Goal: Information Seeking & Learning: Learn about a topic

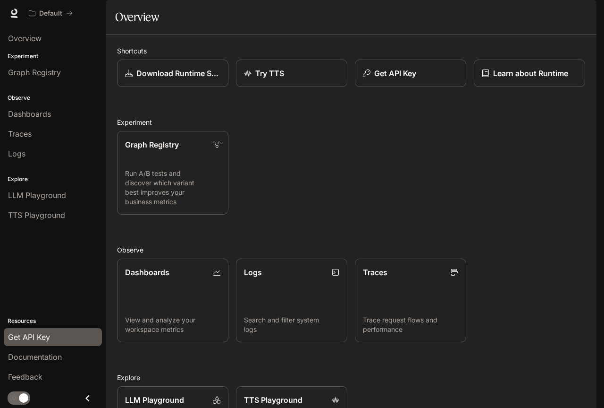
click at [32, 339] on span "Get API Key" at bounding box center [29, 336] width 42 height 11
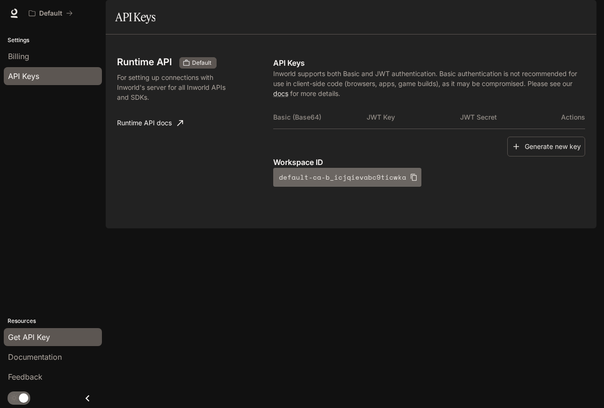
click at [410, 181] on icon "button" at bounding box center [414, 177] width 8 height 8
click at [411, 181] on icon "button" at bounding box center [414, 177] width 6 height 7
click at [306, 128] on th "Basic (Base64)" at bounding box center [320, 117] width 94 height 23
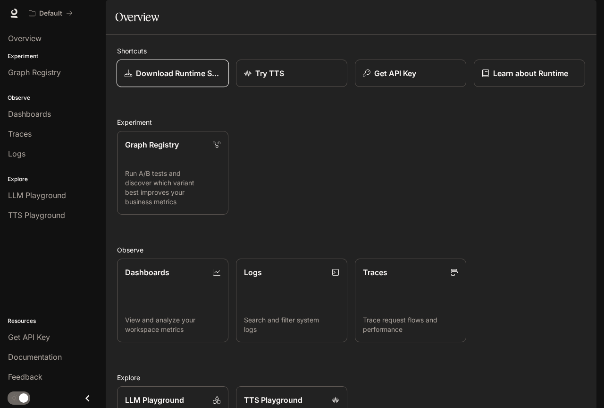
click at [163, 79] on p "Download Runtime SDK" at bounding box center [178, 73] width 85 height 11
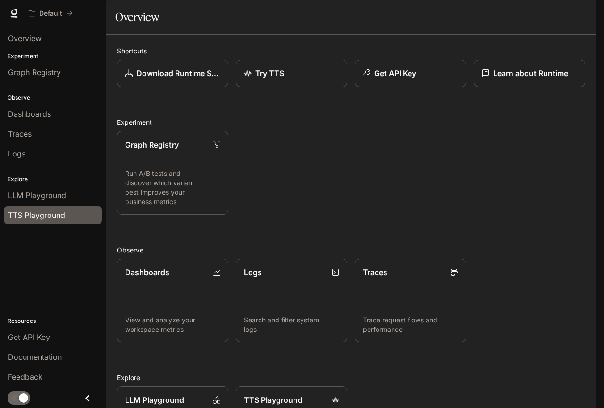
click at [35, 220] on span "TTS Playground" at bounding box center [36, 214] width 57 height 11
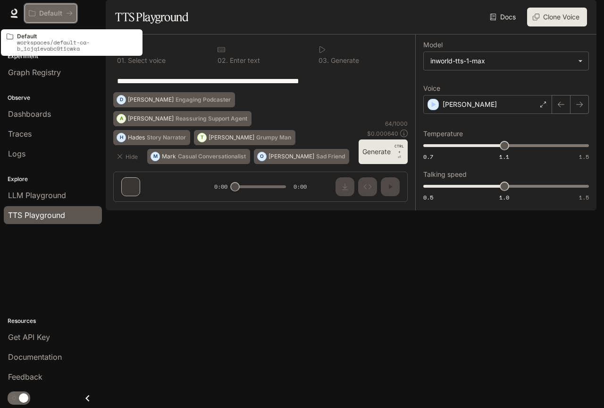
click at [68, 14] on icon "All workspaces" at bounding box center [69, 13] width 7 height 7
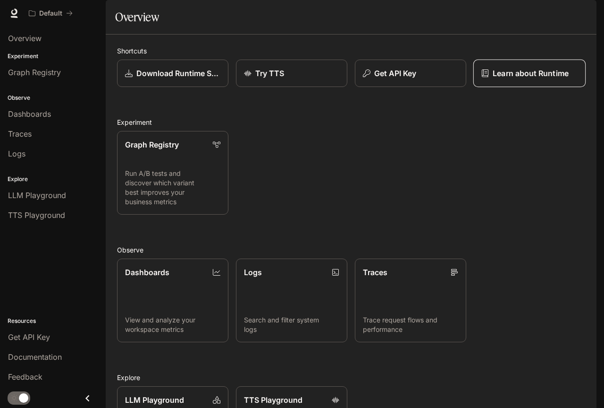
click at [533, 79] on p "Learn about Runtime" at bounding box center [531, 73] width 76 height 11
